Goal: Task Accomplishment & Management: Complete application form

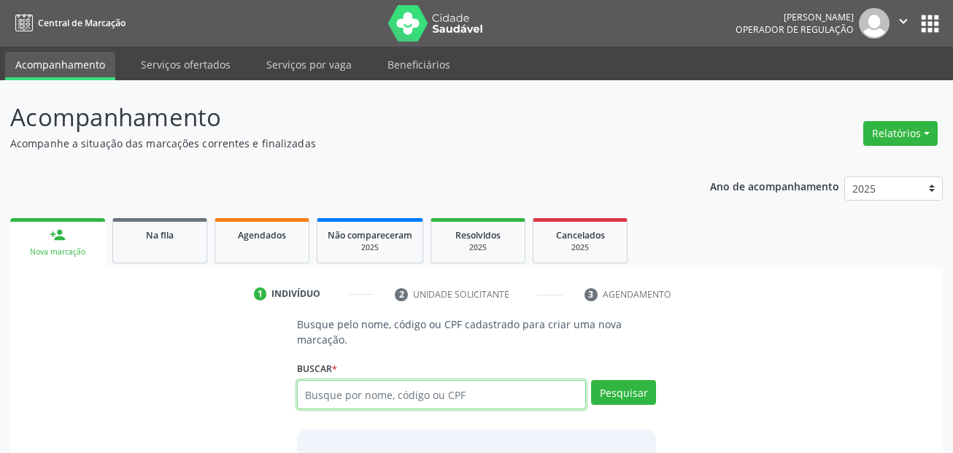
click at [376, 408] on input "text" at bounding box center [442, 394] width 290 height 29
type input "654"
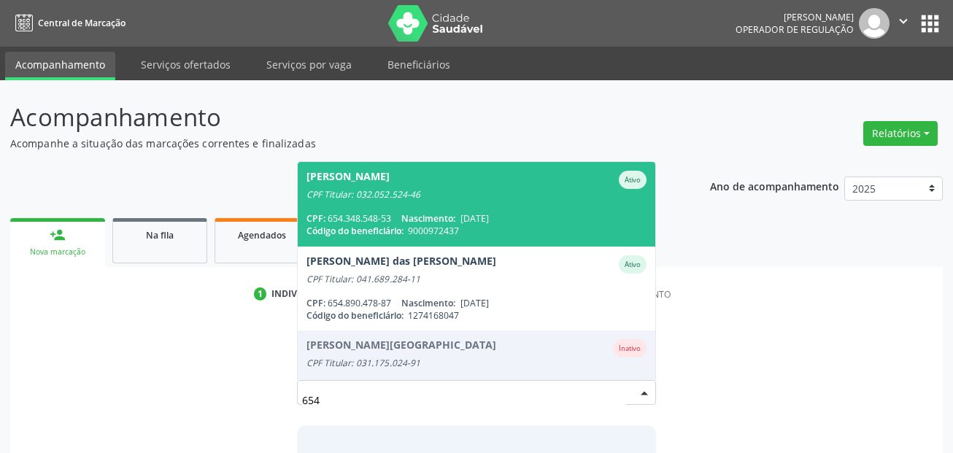
click at [398, 225] on span "Código do beneficiário:" at bounding box center [354, 231] width 97 height 12
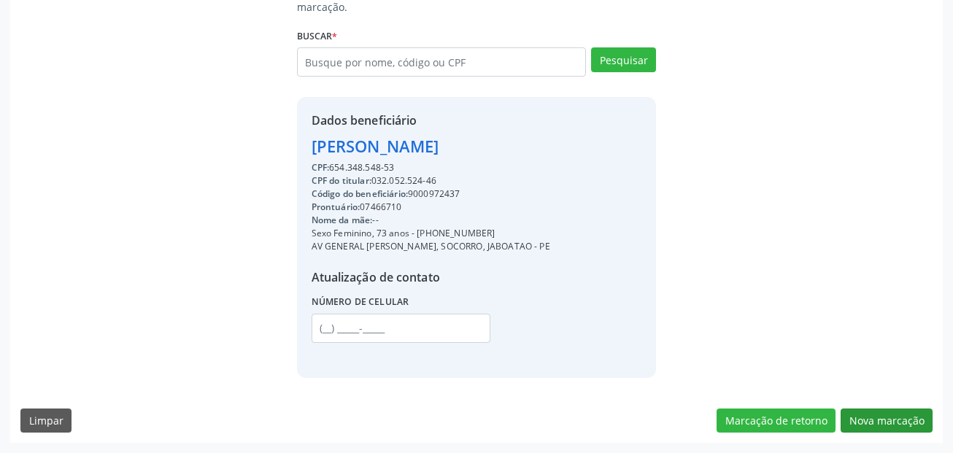
drag, startPoint x: 915, startPoint y: 406, endPoint x: 911, endPoint y: 420, distance: 15.0
click at [913, 411] on div "Busque pelo nome, código ou CPF cadastrado para criar uma nova marcação. [GEOGR…" at bounding box center [476, 213] width 932 height 459
click at [911, 422] on button "Nova marcação" at bounding box center [886, 421] width 92 height 25
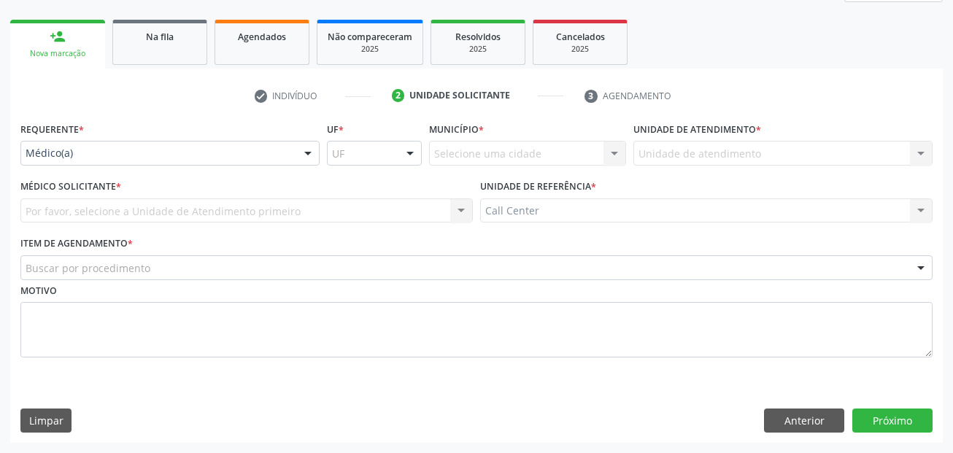
scroll to position [198, 0]
click at [140, 223] on div "Por favor, selecione a Unidade de Atendimento primeiro Nenhum resultado encontr…" at bounding box center [246, 210] width 452 height 25
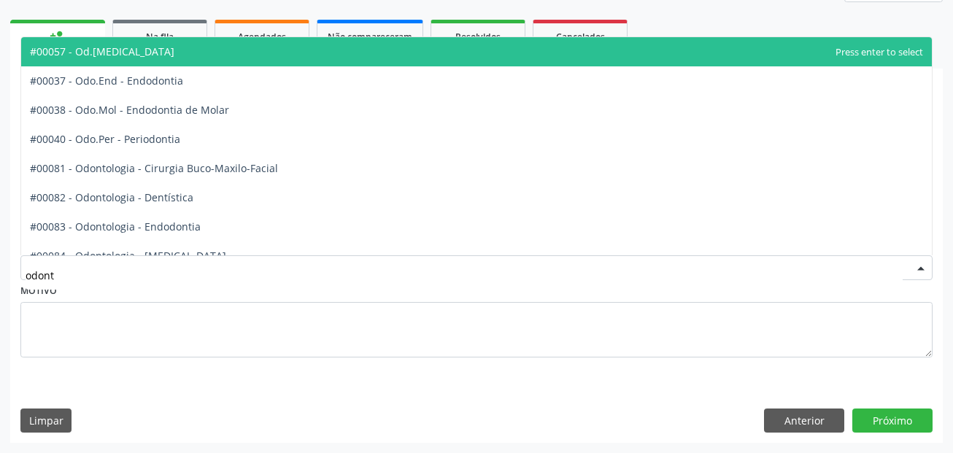
type input "odonto"
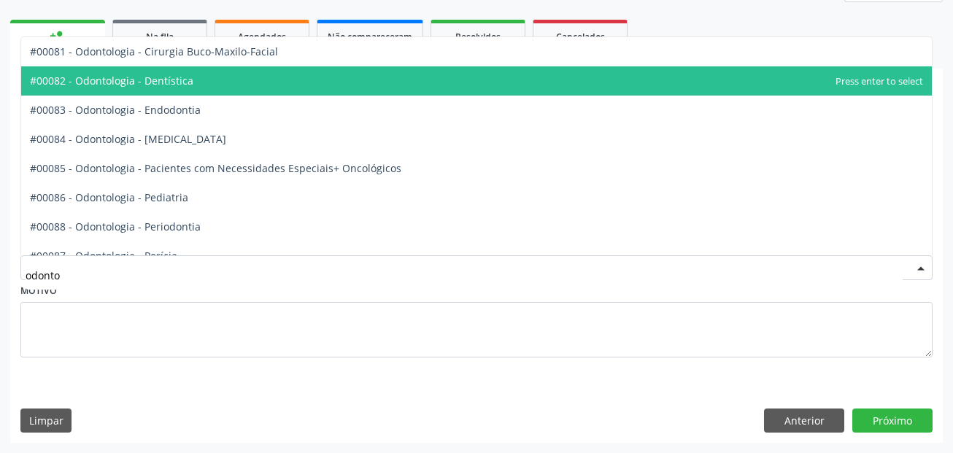
click at [202, 77] on span "#00082 - Odontologia - Dentística" at bounding box center [476, 80] width 910 height 29
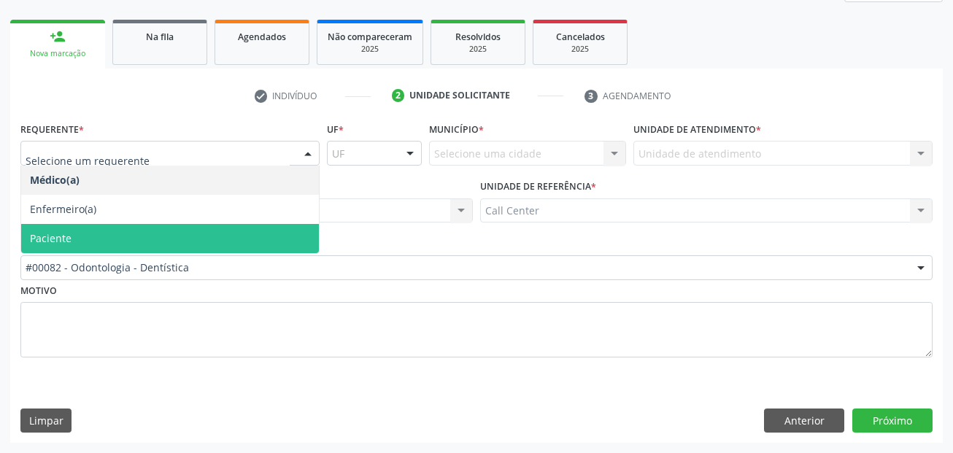
click at [81, 236] on span "Paciente" at bounding box center [170, 238] width 298 height 29
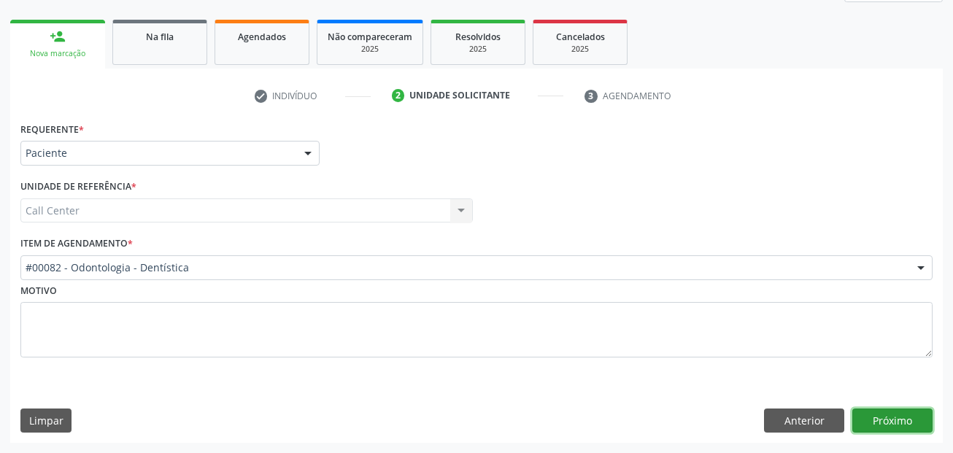
click at [886, 417] on button "Próximo" at bounding box center [892, 421] width 80 height 25
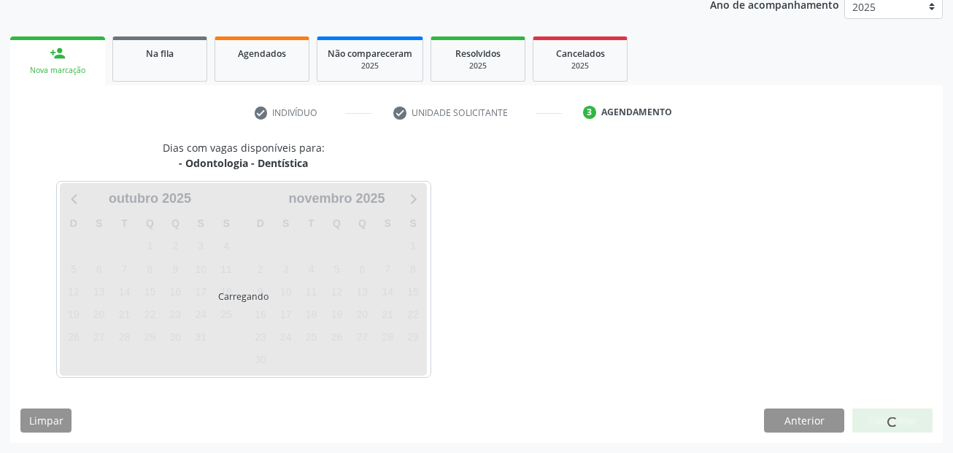
scroll to position [182, 0]
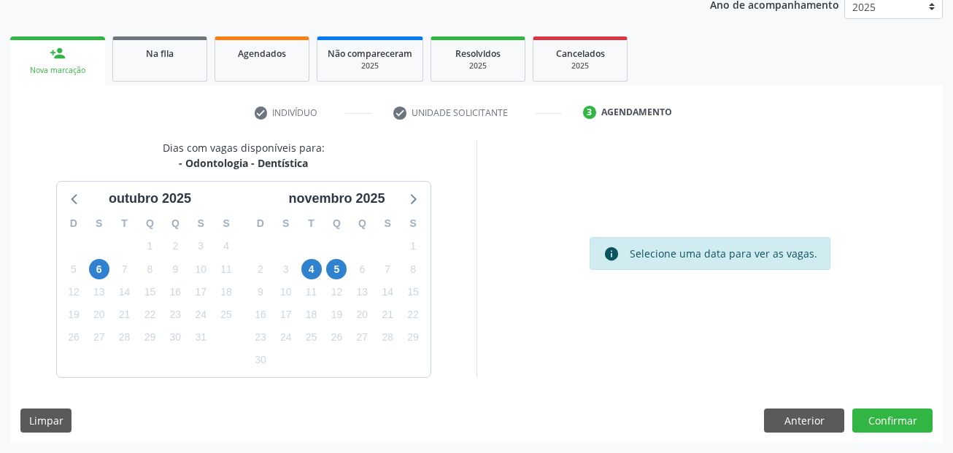
click at [341, 279] on div "5" at bounding box center [336, 269] width 20 height 23
click at [340, 274] on span "5" at bounding box center [336, 269] width 20 height 20
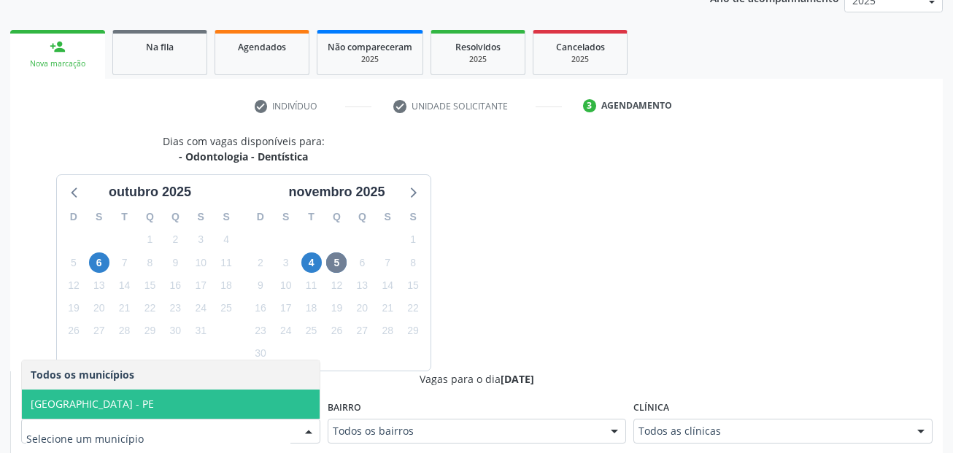
drag, startPoint x: 180, startPoint y: 401, endPoint x: 213, endPoint y: 392, distance: 34.2
click at [180, 401] on span "[GEOGRAPHIC_DATA] - PE" at bounding box center [171, 404] width 298 height 29
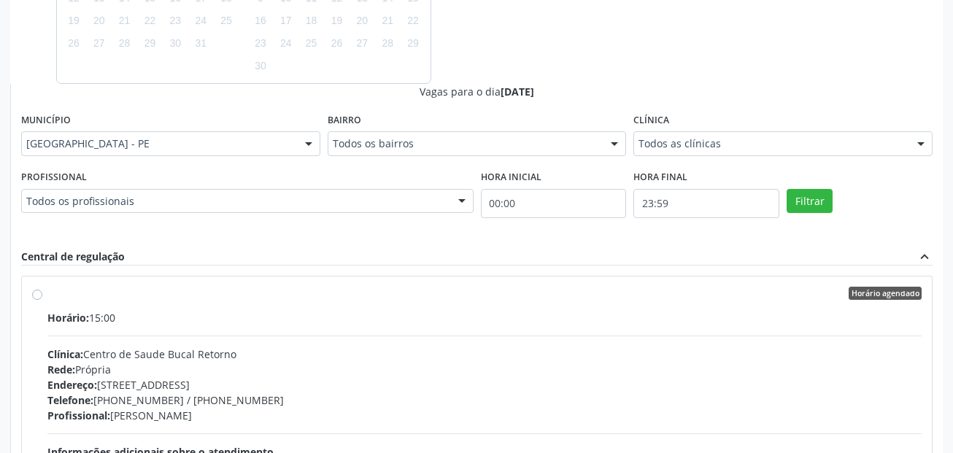
scroll to position [480, 0]
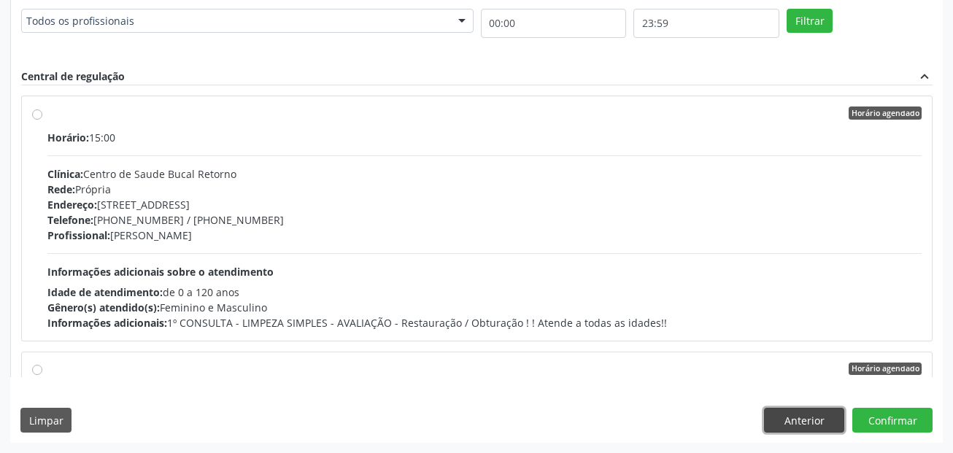
click at [813, 416] on button "Anterior" at bounding box center [804, 420] width 80 height 25
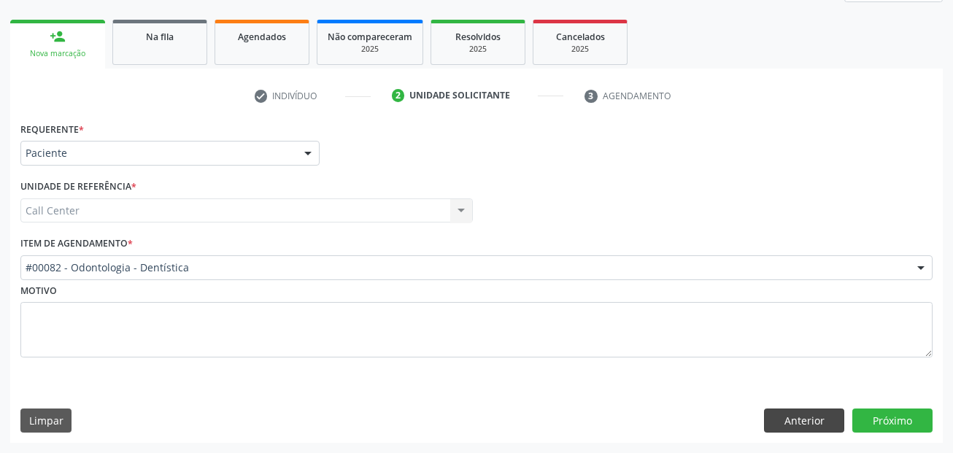
scroll to position [198, 0]
click at [813, 416] on button "Anterior" at bounding box center [804, 421] width 80 height 25
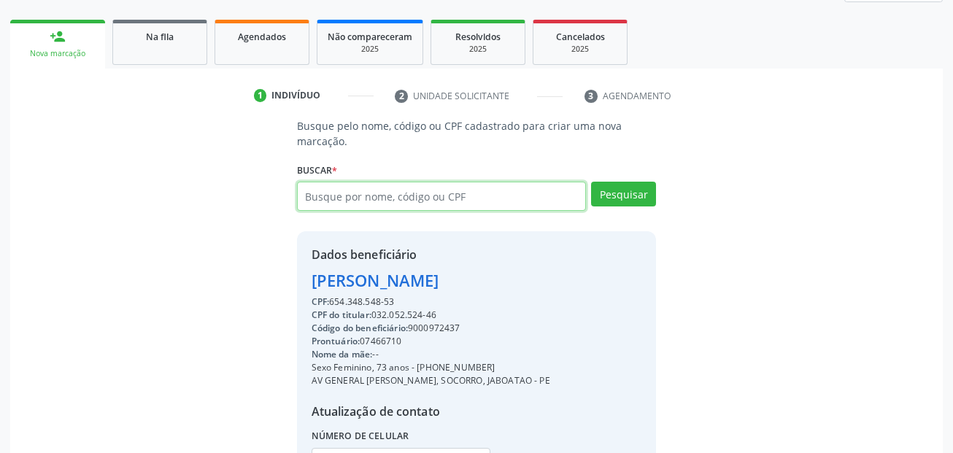
click at [404, 206] on input "text" at bounding box center [442, 196] width 290 height 29
paste input "05716230423"
type input "05716230423"
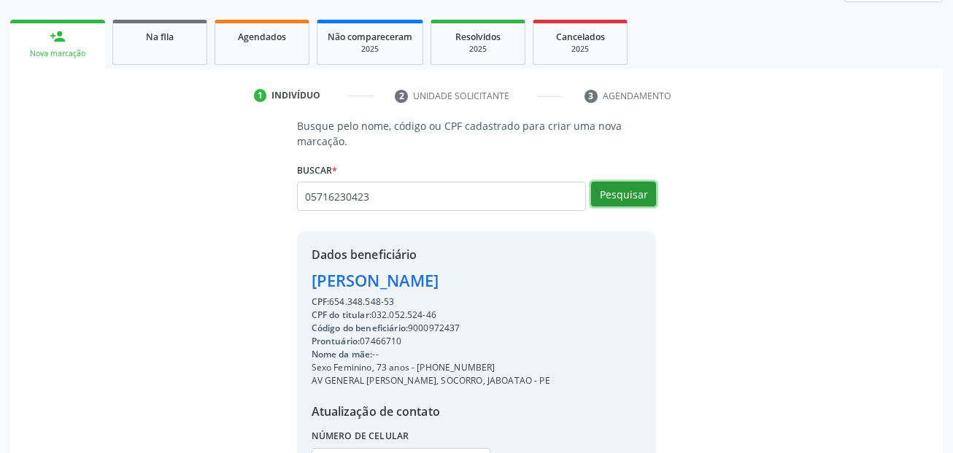
click at [642, 185] on button "Pesquisar" at bounding box center [623, 194] width 65 height 25
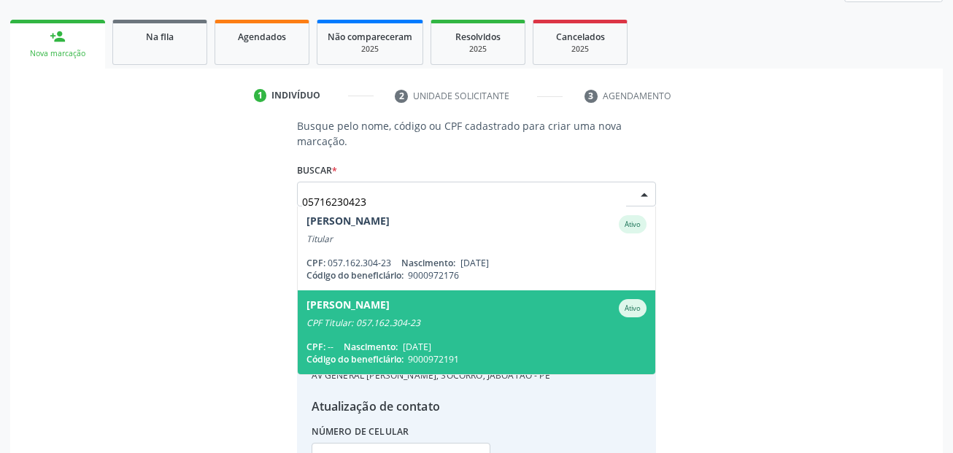
click at [468, 314] on div "[PERSON_NAME]" at bounding box center [476, 308] width 341 height 18
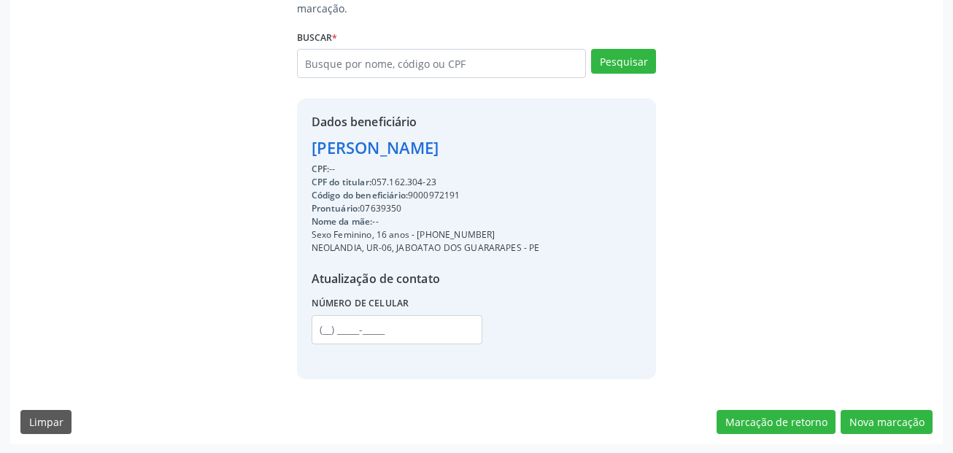
scroll to position [333, 0]
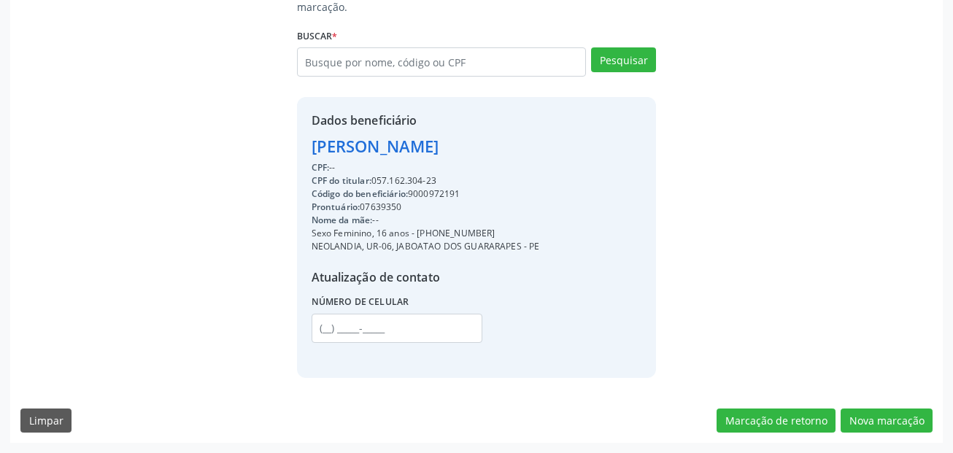
drag, startPoint x: 483, startPoint y: 236, endPoint x: 417, endPoint y: 235, distance: 65.7
click at [417, 235] on div "Sexo Feminino, 16 anos - [PHONE_NUMBER]" at bounding box center [426, 233] width 228 height 13
copy div "[PHONE_NUMBER]"
drag, startPoint x: 352, startPoint y: 322, endPoint x: 366, endPoint y: 322, distance: 13.1
click at [352, 322] on input "text" at bounding box center [397, 328] width 171 height 29
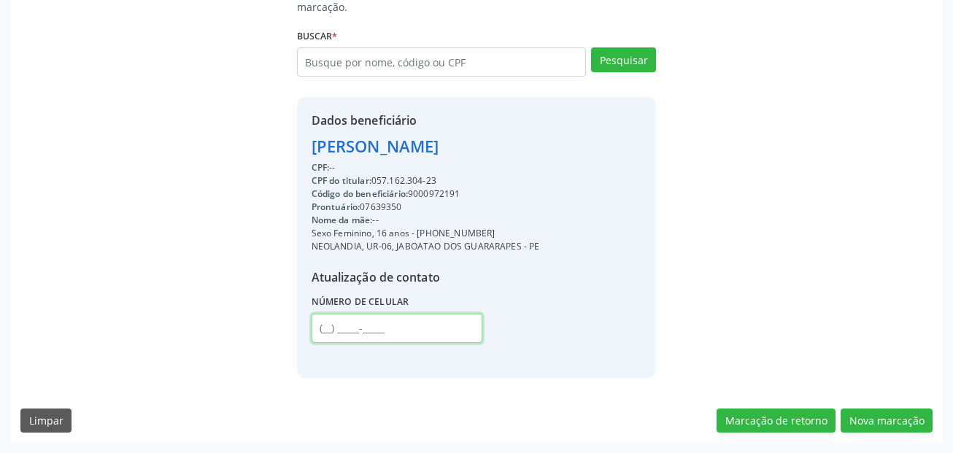
paste input "[PHONE_NUMBER]"
type input "[PHONE_NUMBER]"
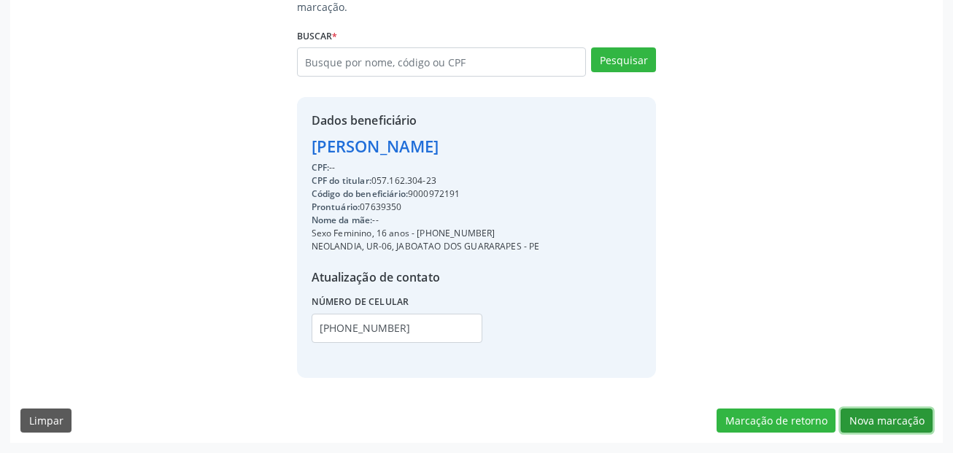
click at [872, 414] on button "Nova marcação" at bounding box center [886, 421] width 92 height 25
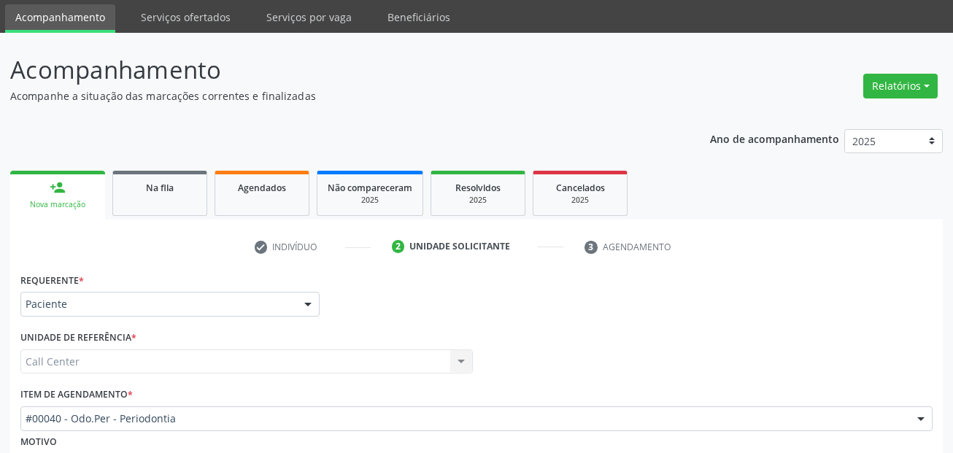
scroll to position [73, 0]
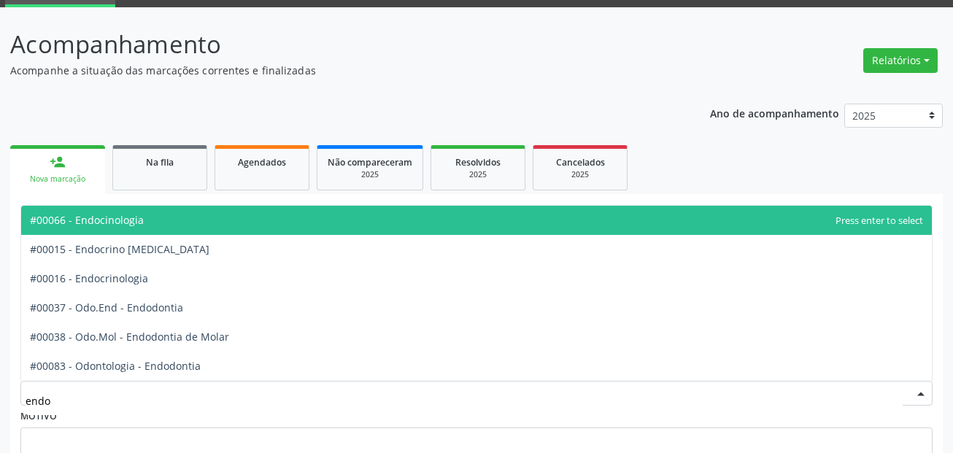
type input "endo"
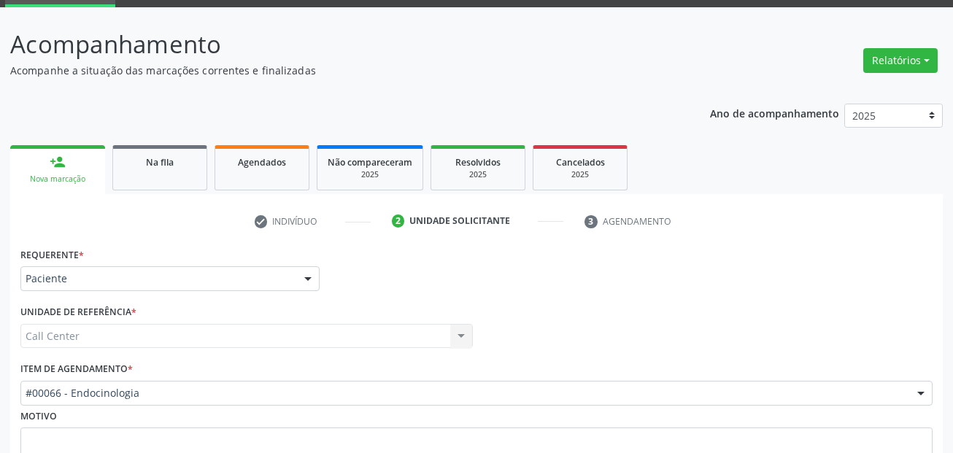
click at [134, 382] on div "#00066 - Endocinologia" at bounding box center [476, 393] width 912 height 25
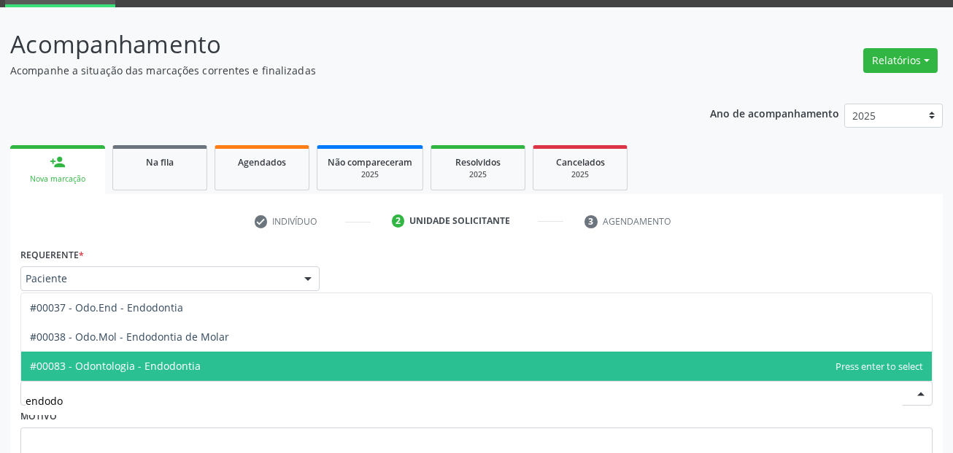
type input "endodo"
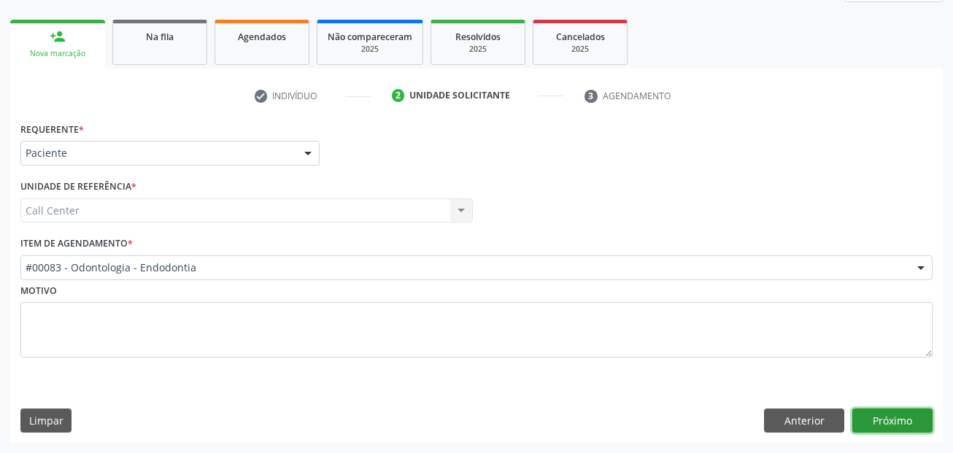
click at [892, 427] on button "Próximo" at bounding box center [892, 421] width 80 height 25
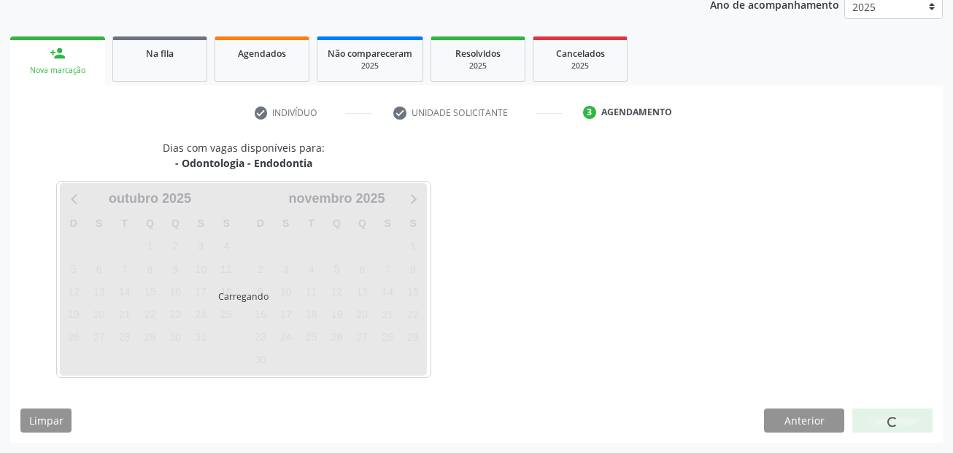
scroll to position [198, 0]
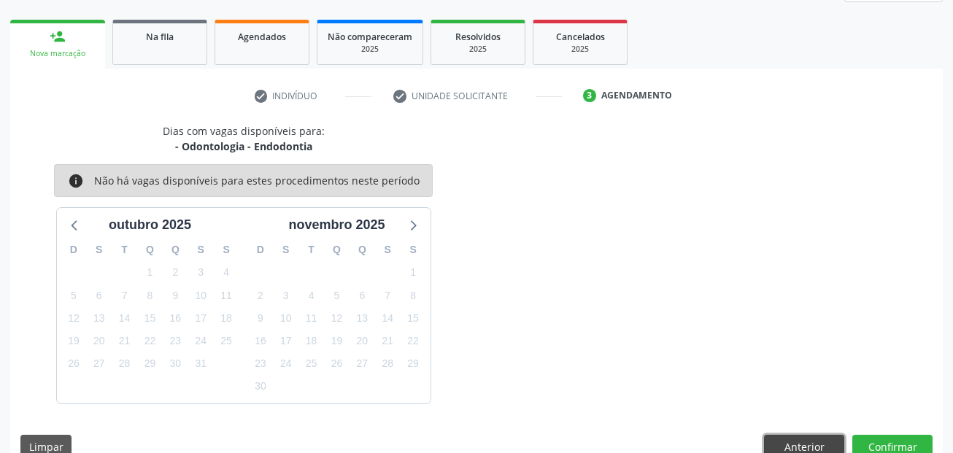
click at [803, 436] on button "Anterior" at bounding box center [804, 447] width 80 height 25
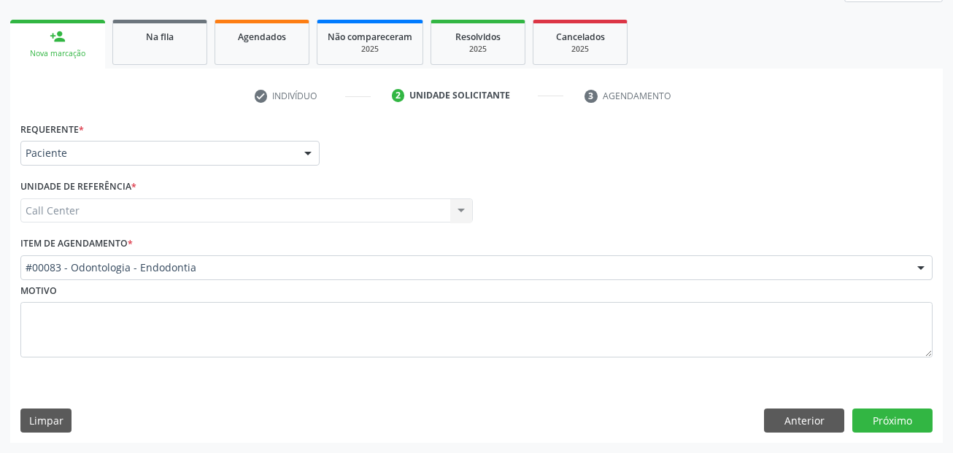
click at [131, 277] on div "#00083 - Odontologia - Endodontia" at bounding box center [476, 267] width 912 height 25
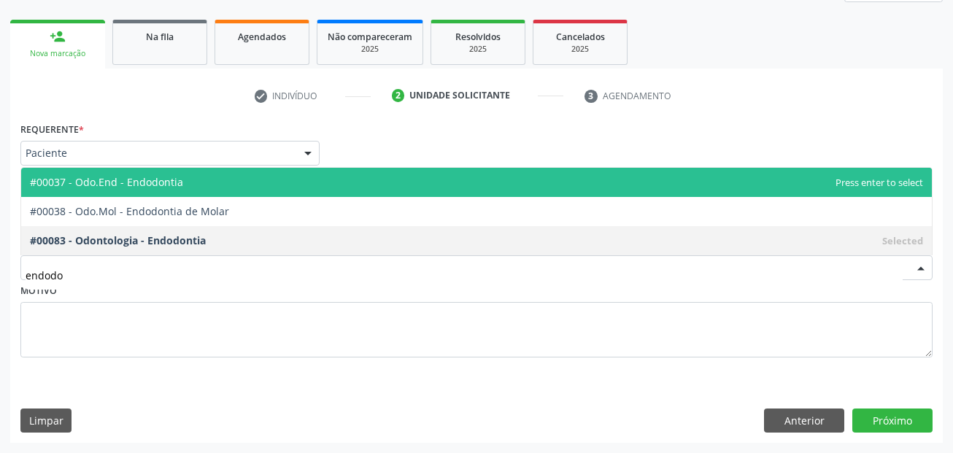
click at [247, 182] on span "#00037 - Odo.End - Endodontia" at bounding box center [476, 182] width 910 height 29
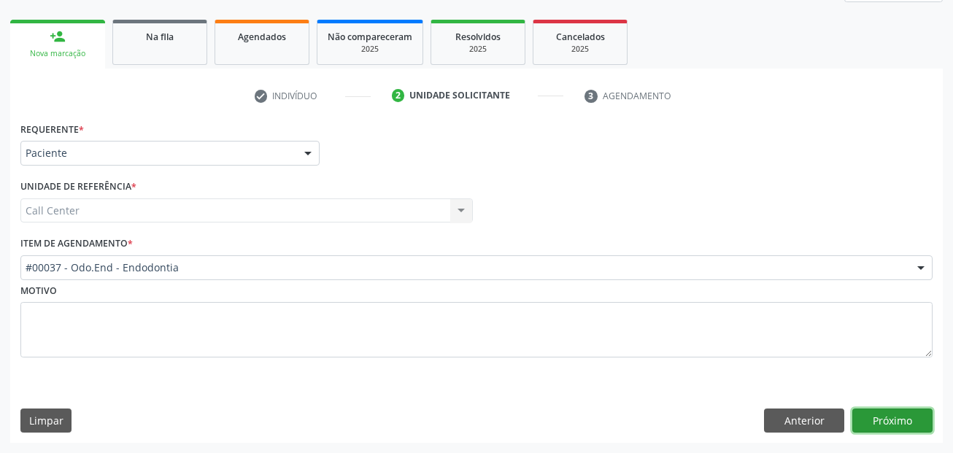
click at [915, 420] on button "Próximo" at bounding box center [892, 421] width 80 height 25
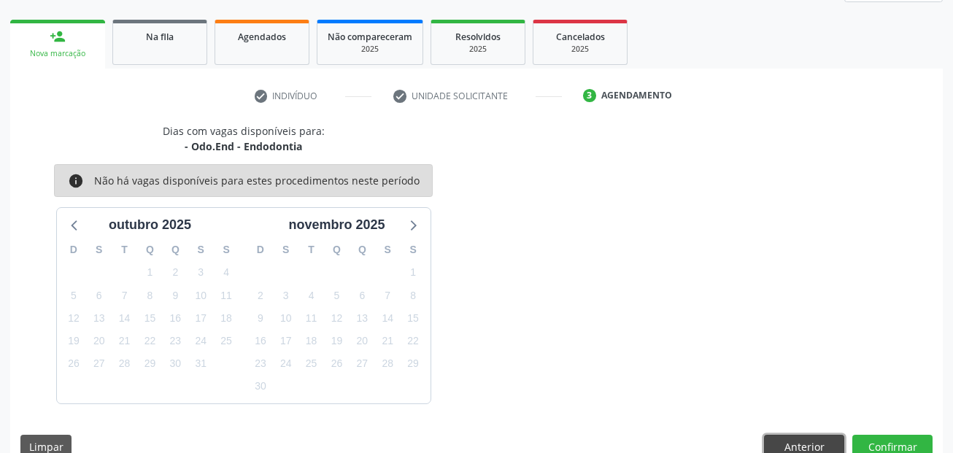
click at [779, 441] on button "Anterior" at bounding box center [804, 447] width 80 height 25
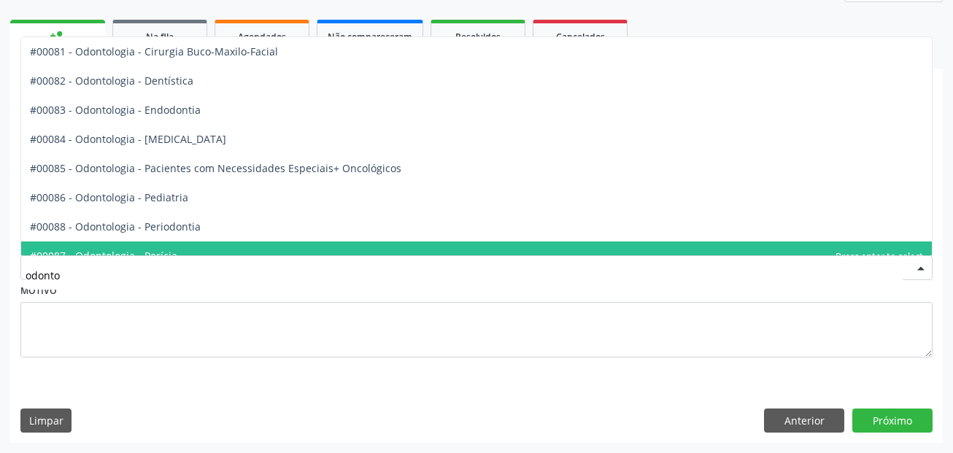
drag, startPoint x: -9, startPoint y: 269, endPoint x: -23, endPoint y: 264, distance: 14.8
click at [0, 255] on html "Central de Marcação [PERSON_NAME] Operador de regulação  Configurações Sair ap…" at bounding box center [476, 28] width 953 height 453
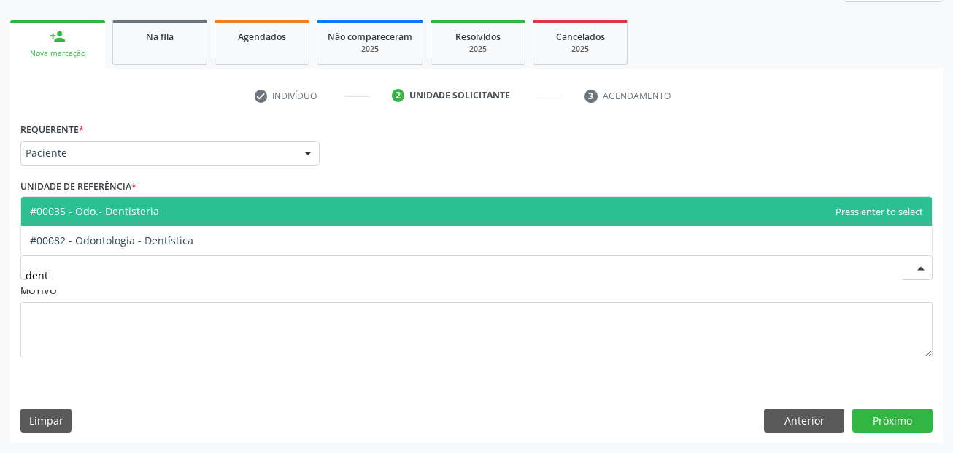
click at [77, 217] on span "#00035 - Odo.- Dentisteria" at bounding box center [94, 211] width 129 height 14
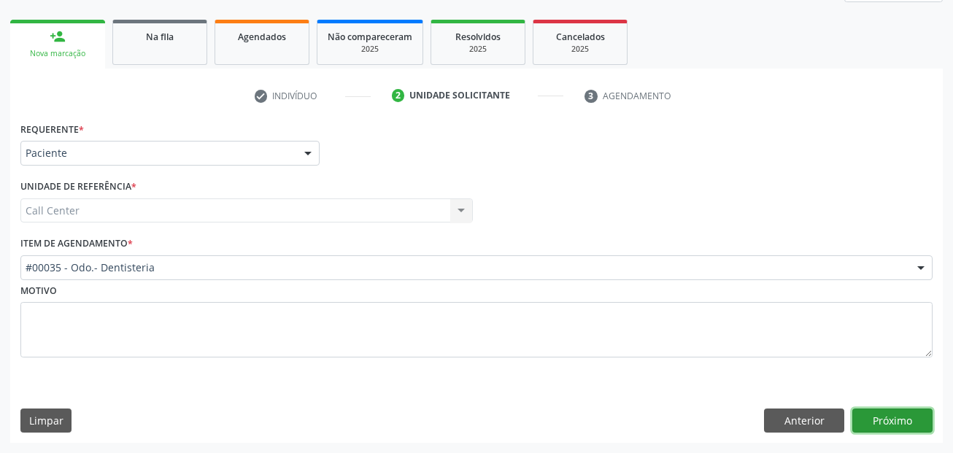
click at [886, 409] on button "Próximo" at bounding box center [892, 421] width 80 height 25
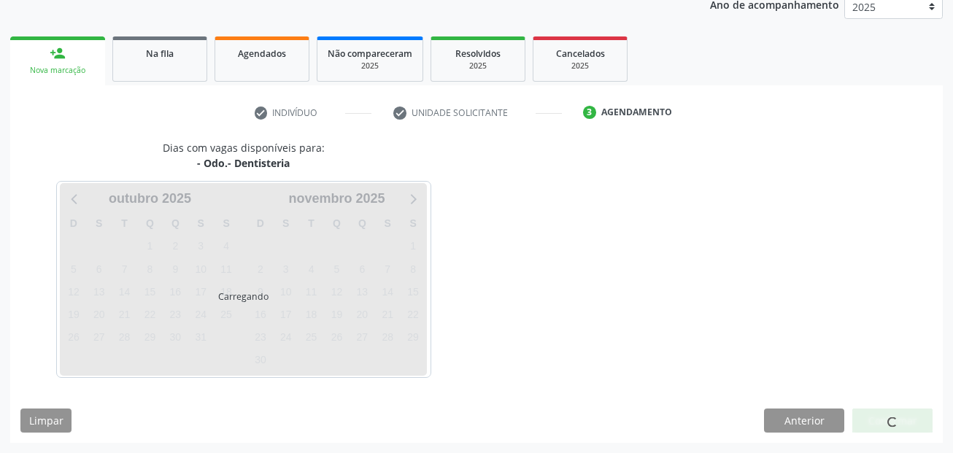
scroll to position [182, 0]
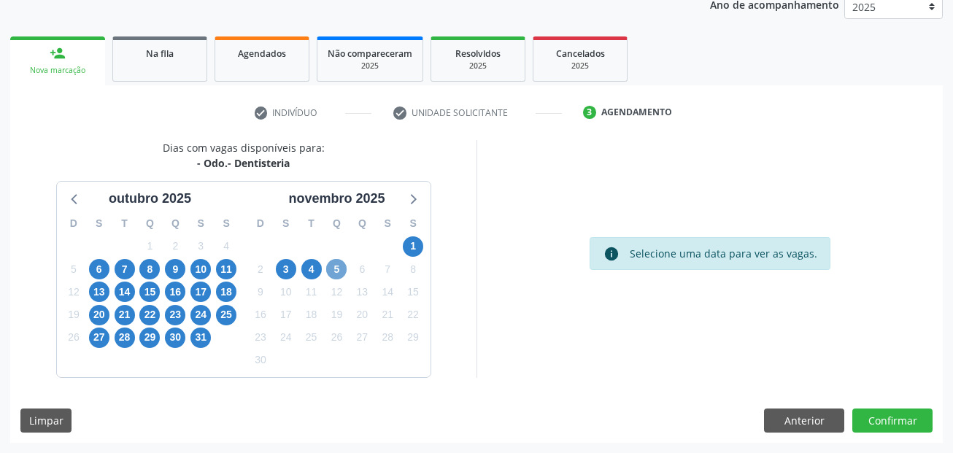
click at [333, 267] on span "5" at bounding box center [336, 269] width 20 height 20
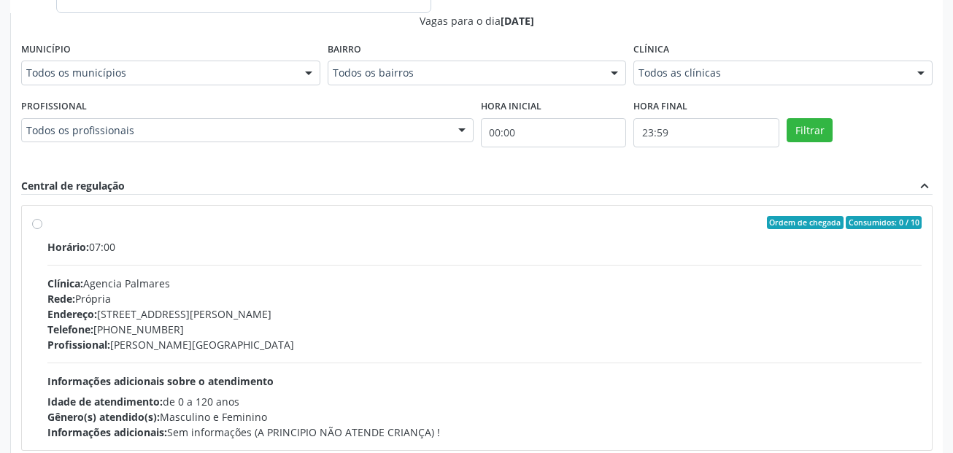
scroll to position [292, 0]
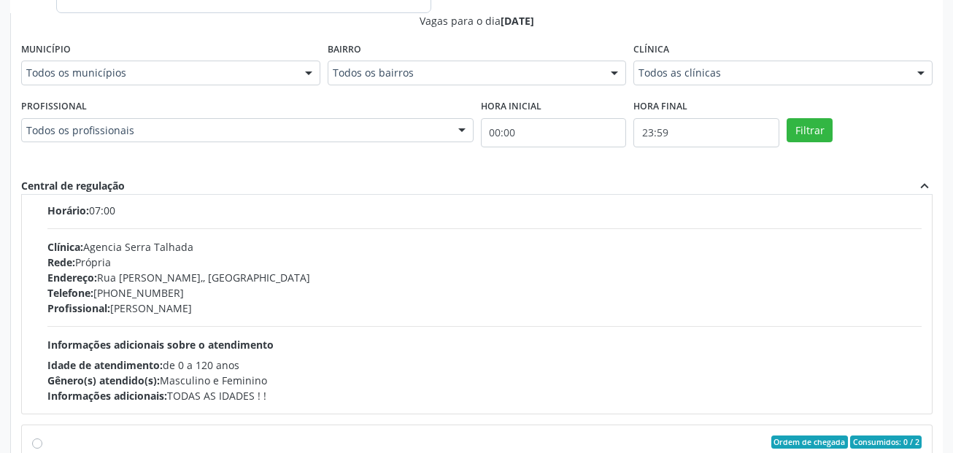
click at [177, 81] on div "Todos os municípios" at bounding box center [170, 73] width 299 height 25
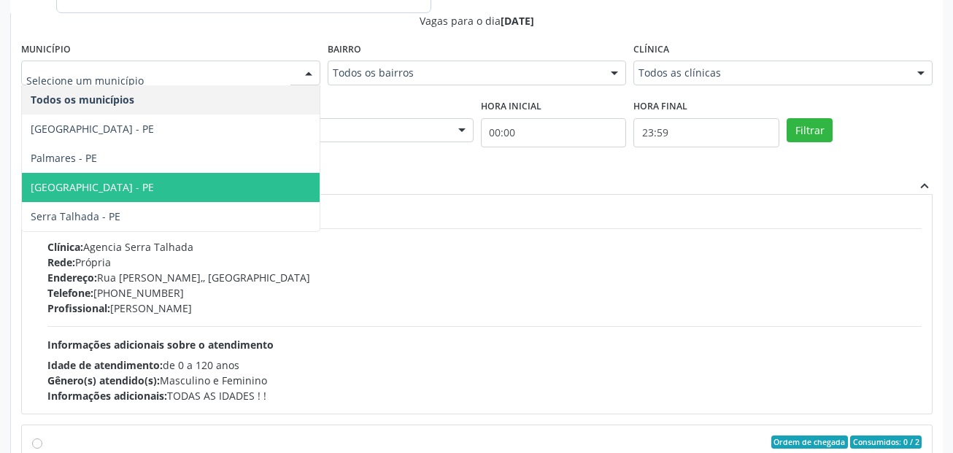
drag, startPoint x: 114, startPoint y: 179, endPoint x: 122, endPoint y: 179, distance: 8.0
click at [115, 179] on span "[GEOGRAPHIC_DATA] - PE" at bounding box center [171, 187] width 298 height 29
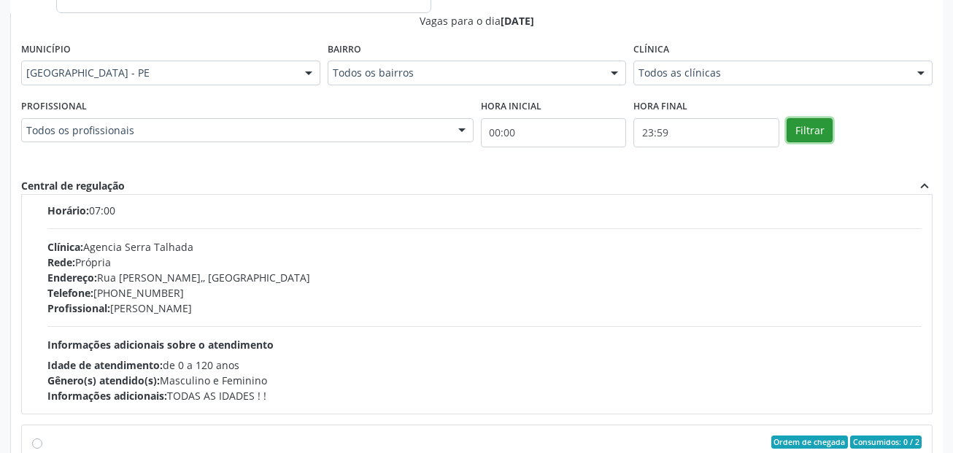
click at [806, 137] on button "Filtrar" at bounding box center [809, 130] width 46 height 25
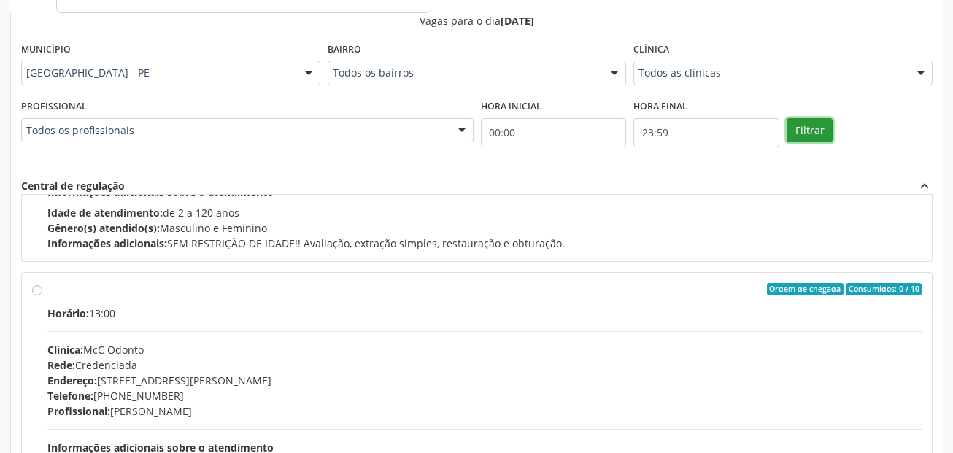
scroll to position [741, 0]
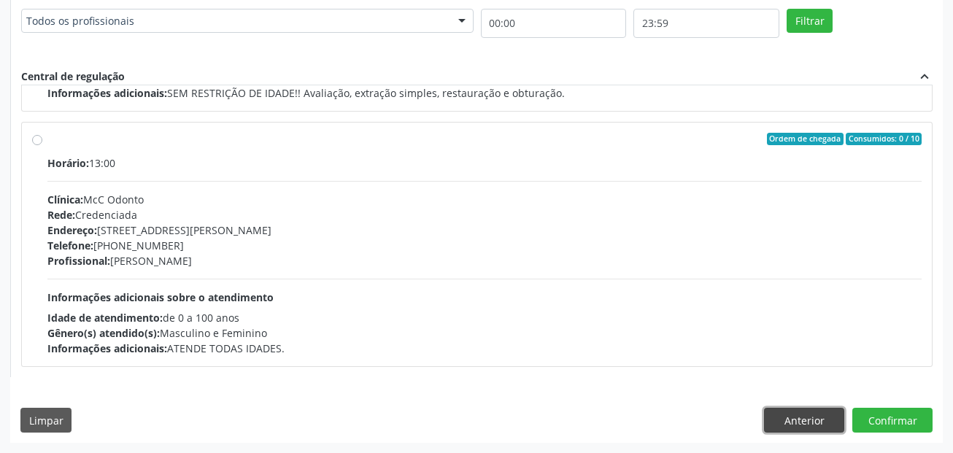
click at [819, 416] on button "Anterior" at bounding box center [804, 420] width 80 height 25
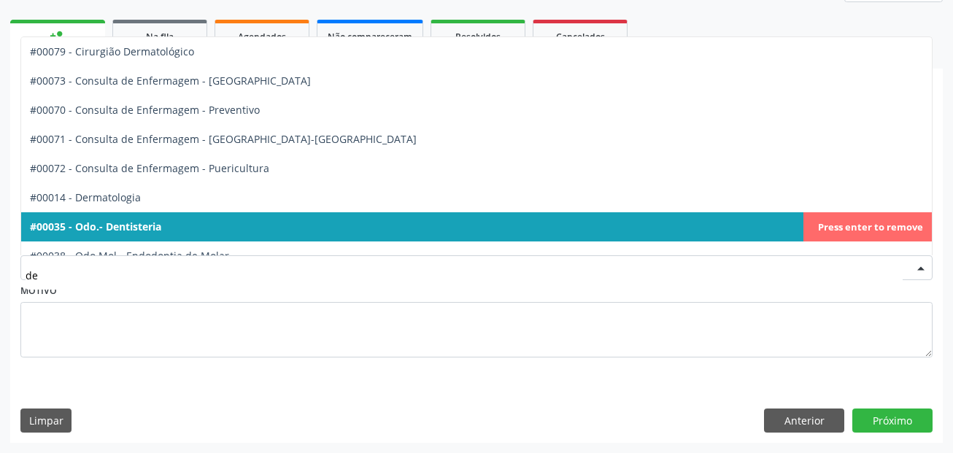
type input "den"
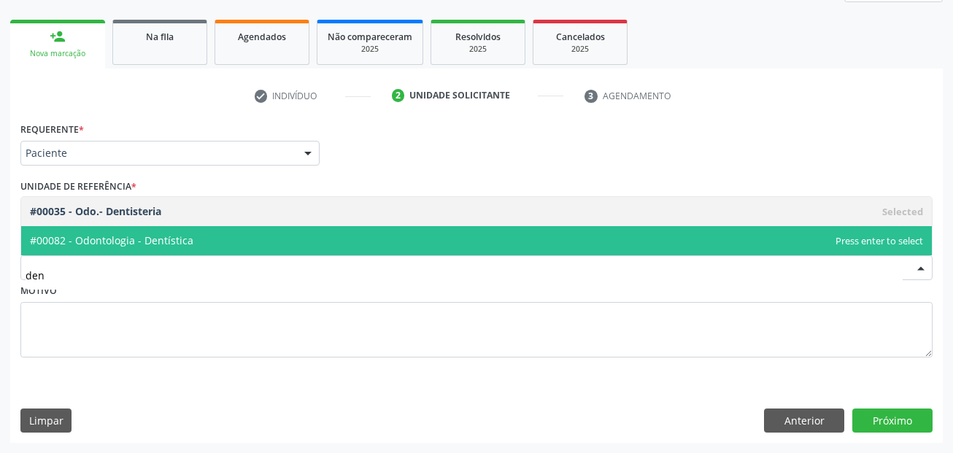
click at [141, 241] on span "#00082 - Odontologia - Dentística" at bounding box center [111, 240] width 163 height 14
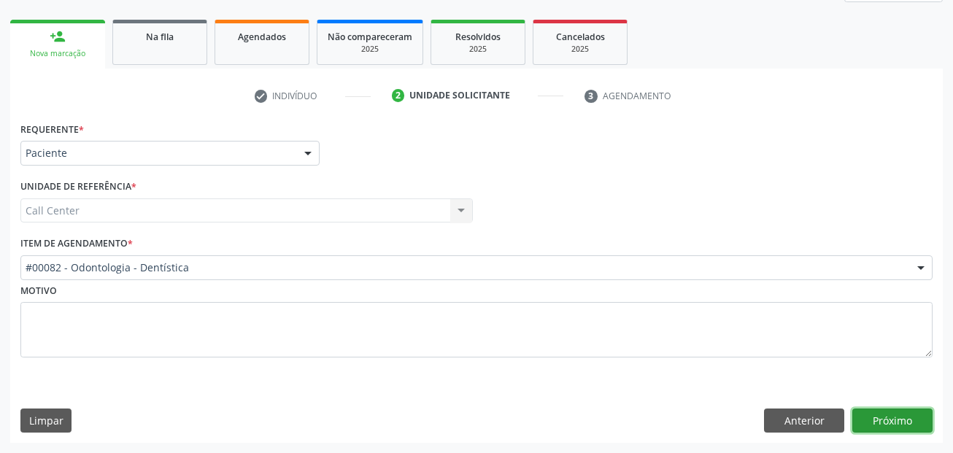
click at [894, 419] on button "Próximo" at bounding box center [892, 421] width 80 height 25
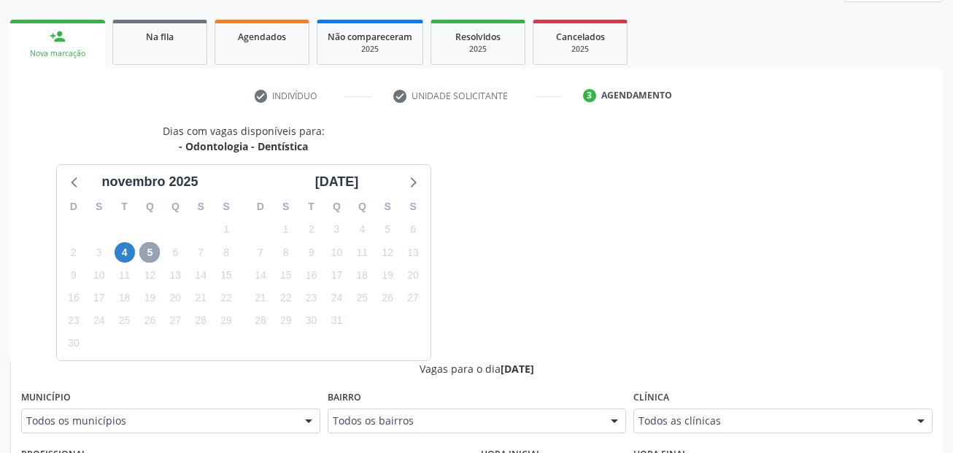
click at [150, 246] on span "5" at bounding box center [149, 252] width 20 height 20
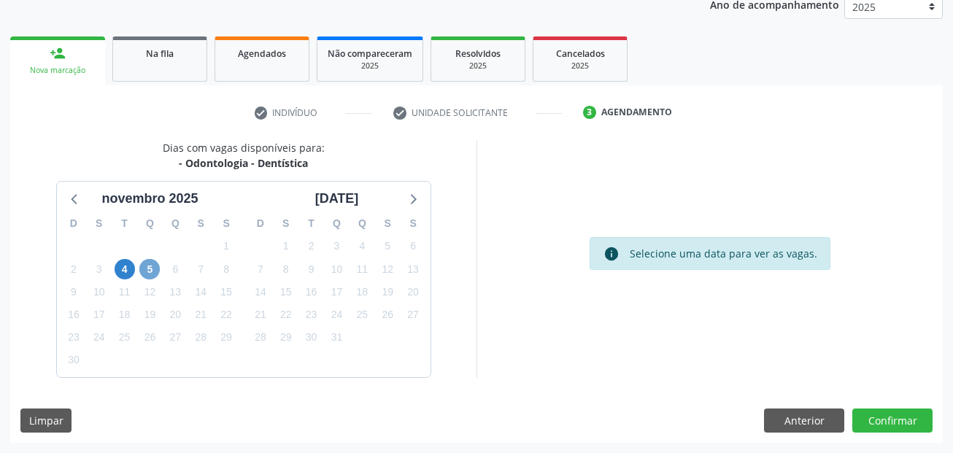
scroll to position [182, 0]
drag, startPoint x: 150, startPoint y: 260, endPoint x: 169, endPoint y: 260, distance: 19.0
click at [150, 260] on span "5" at bounding box center [149, 269] width 20 height 20
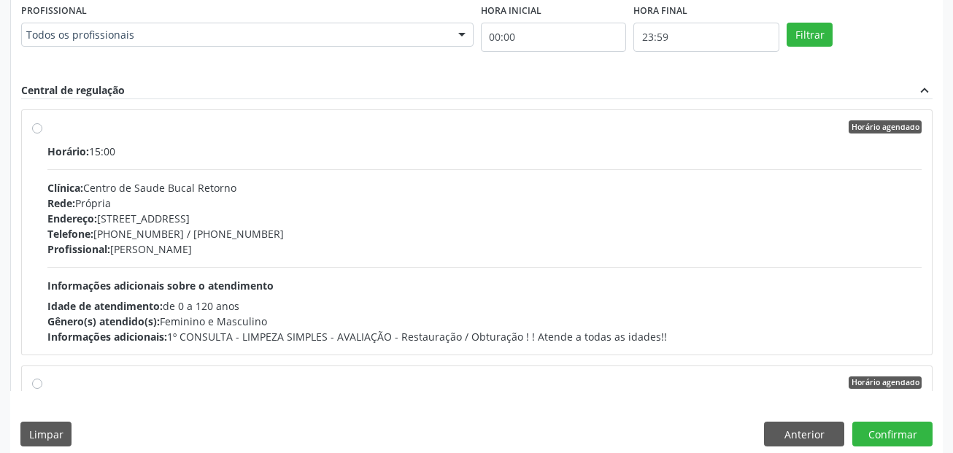
scroll to position [656, 0]
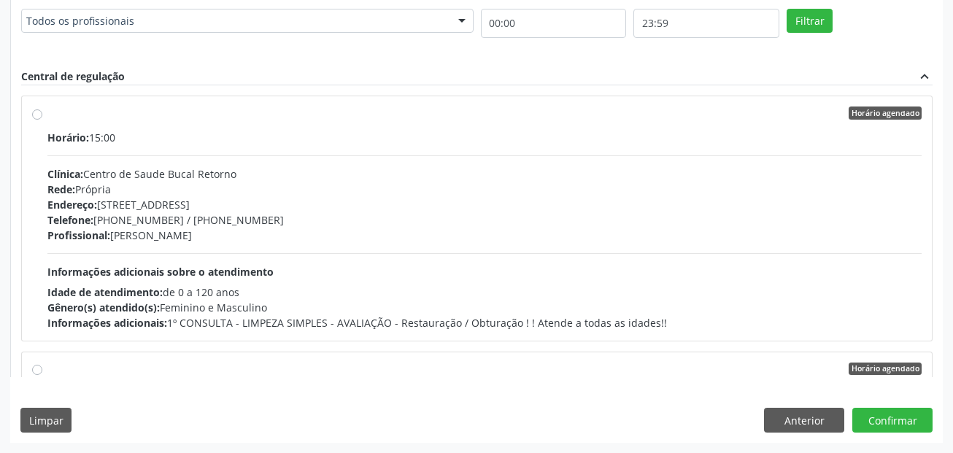
click at [577, 166] on div "Clínica: Centro de Saude Bucal Retorno" at bounding box center [484, 173] width 874 height 15
click at [42, 120] on input "Horário agendado Horário: 15:00 Clínica: [GEOGRAPHIC_DATA] Bucal Retorno Rede: …" at bounding box center [37, 113] width 10 height 13
radio input "true"
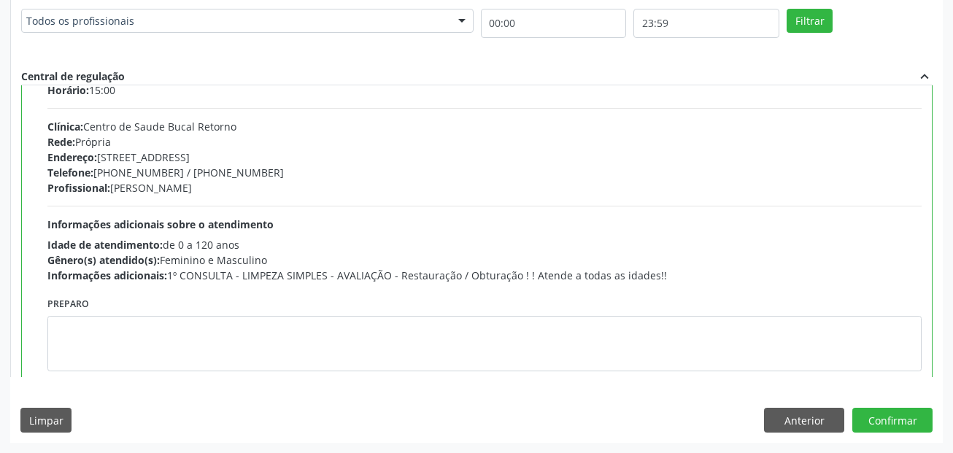
scroll to position [73, 0]
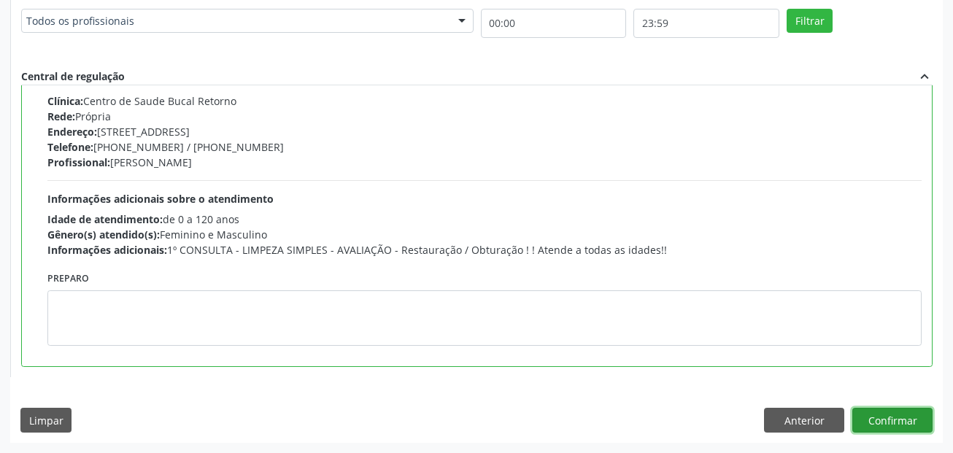
click at [888, 425] on button "Confirmar" at bounding box center [892, 420] width 80 height 25
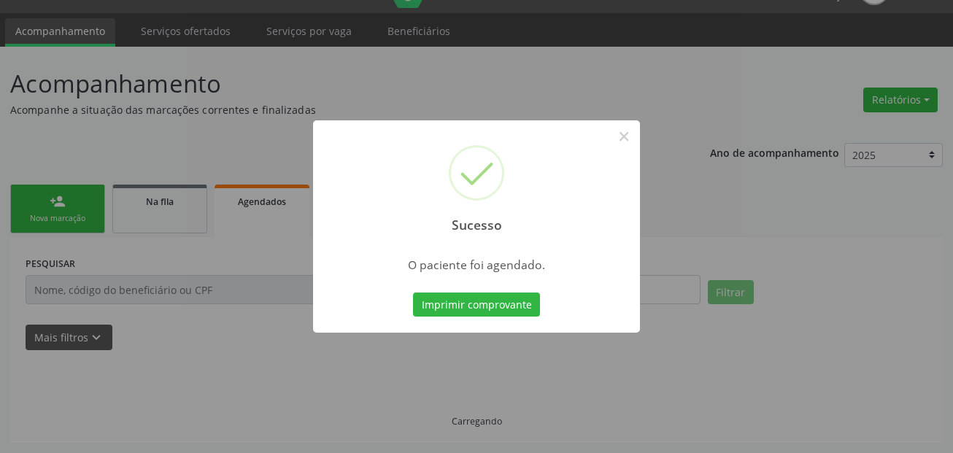
scroll to position [34, 0]
click at [519, 301] on button "Imprimir comprovante" at bounding box center [476, 305] width 127 height 25
